Goal: Task Accomplishment & Management: Manage account settings

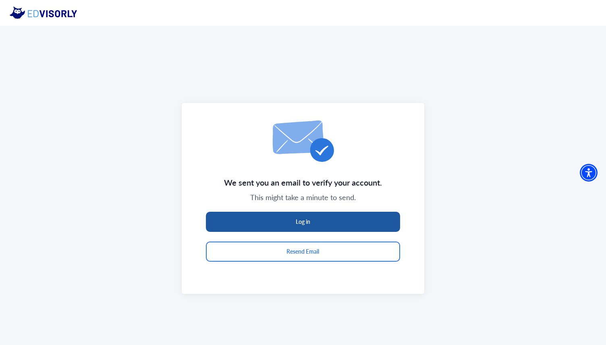
click at [348, 226] on button "Log in" at bounding box center [303, 222] width 194 height 20
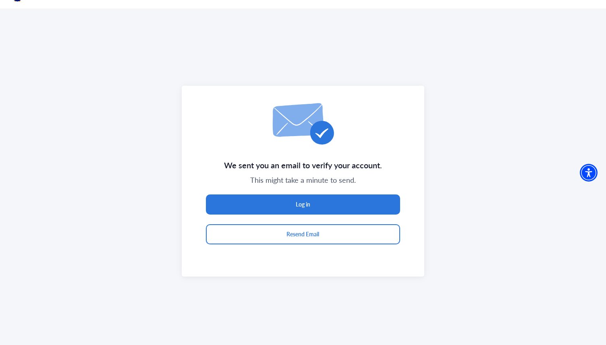
scroll to position [26, 0]
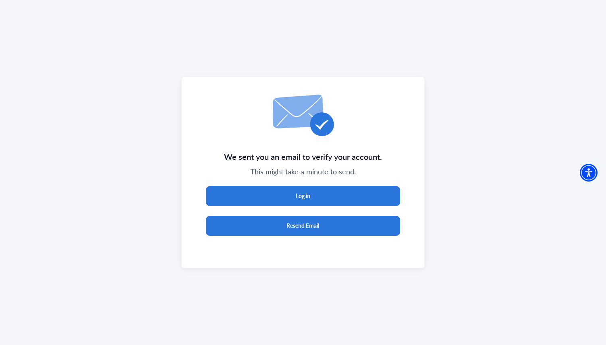
click at [314, 221] on button "Resend Email" at bounding box center [303, 226] width 194 height 20
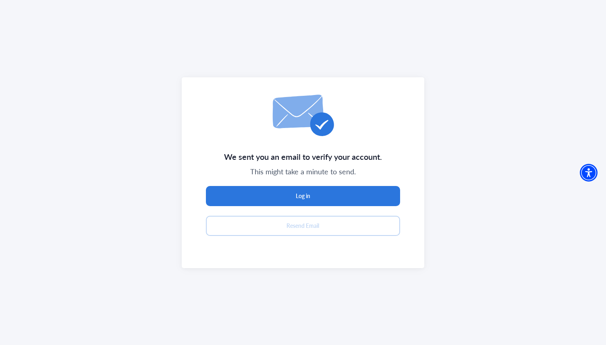
scroll to position [5, 0]
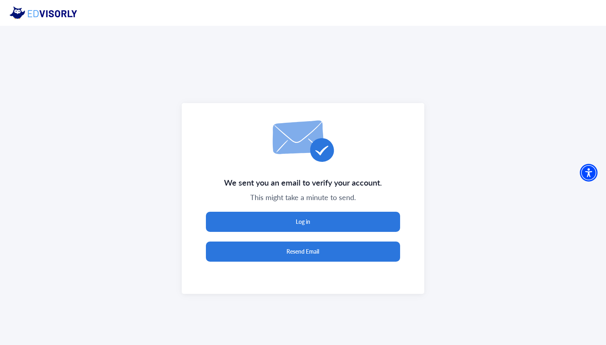
click at [312, 253] on button "Resend Email" at bounding box center [303, 252] width 194 height 20
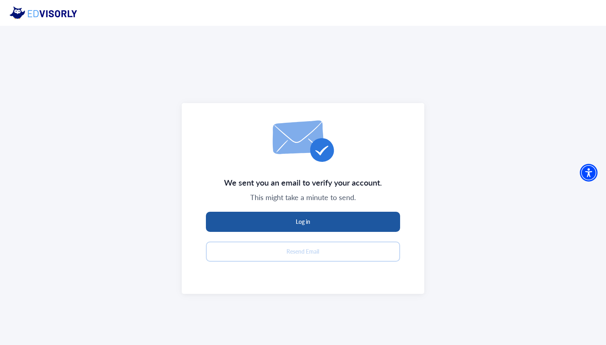
click at [304, 219] on button "Log in" at bounding box center [303, 222] width 194 height 20
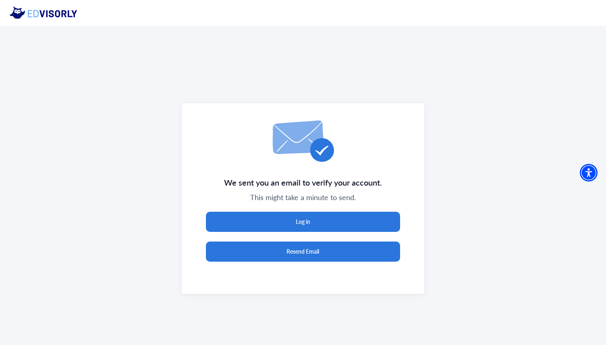
click at [364, 256] on button "Resend Email" at bounding box center [303, 252] width 194 height 20
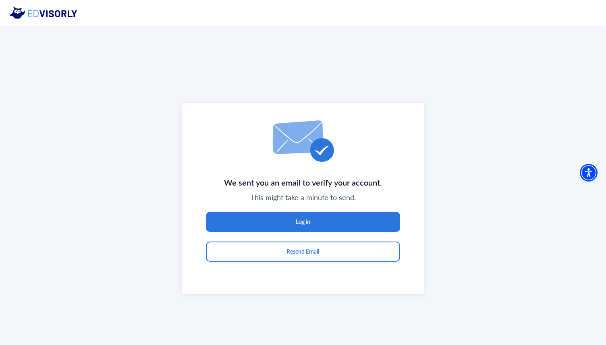
click at [26, 15] on img at bounding box center [47, 12] width 74 height 13
click at [14, 11] on img at bounding box center [47, 12] width 74 height 13
